Goal: Task Accomplishment & Management: Manage account settings

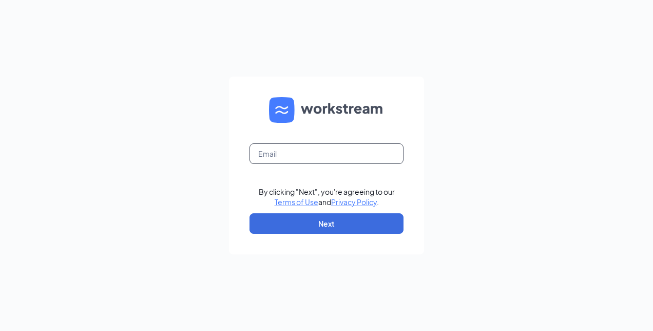
click at [359, 155] on input "text" at bounding box center [327, 153] width 154 height 21
type input "[EMAIL_ADDRESS][DOMAIN_NAME]"
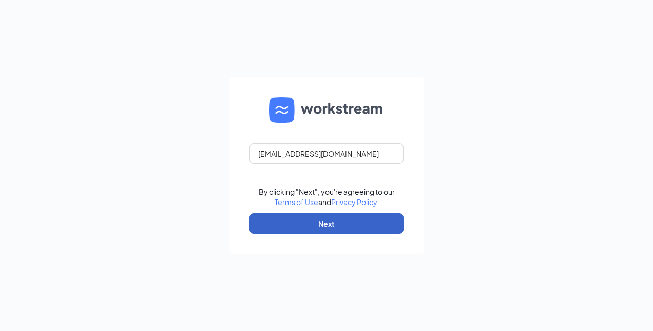
click at [314, 229] on button "Next" at bounding box center [327, 223] width 154 height 21
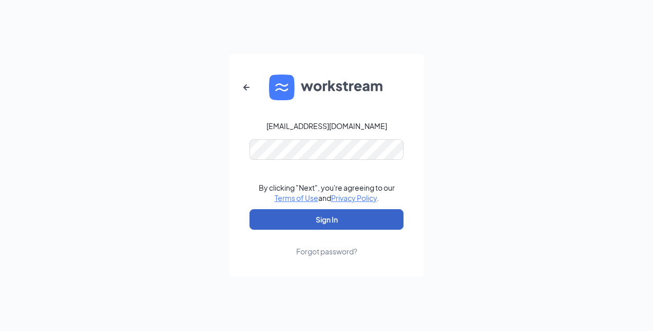
click at [299, 224] on button "Sign In" at bounding box center [327, 219] width 154 height 21
